Goal: Feedback & Contribution: Leave review/rating

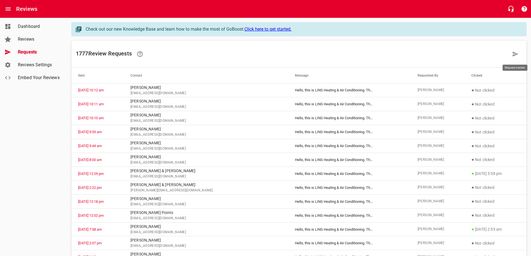
click at [512, 54] on icon at bounding box center [515, 54] width 7 height 7
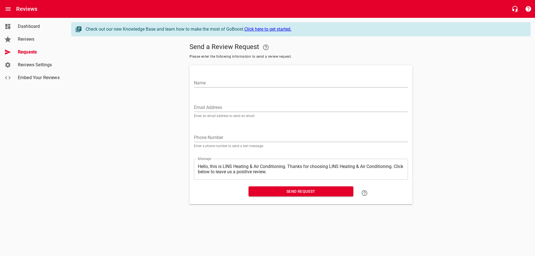
click at [208, 109] on input "Email Address" at bounding box center [301, 107] width 214 height 9
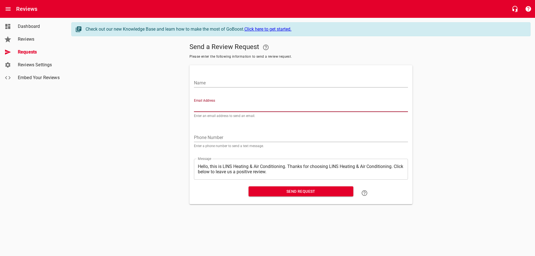
paste input "[EMAIL_ADDRESS][PERSON_NAME][DOMAIN_NAME]"
type input "[EMAIL_ADDRESS][PERSON_NAME][DOMAIN_NAME]"
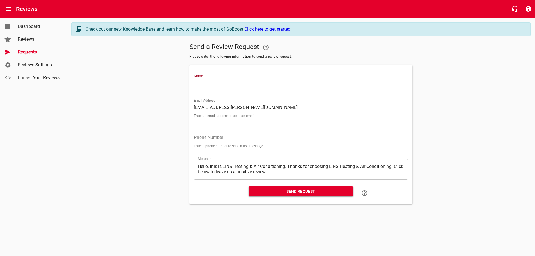
click at [236, 79] on input "Name" at bounding box center [301, 83] width 214 height 9
type input "[PERSON_NAME]"
click at [294, 191] on span "Send Request" at bounding box center [301, 191] width 96 height 7
